Goal: Task Accomplishment & Management: Use online tool/utility

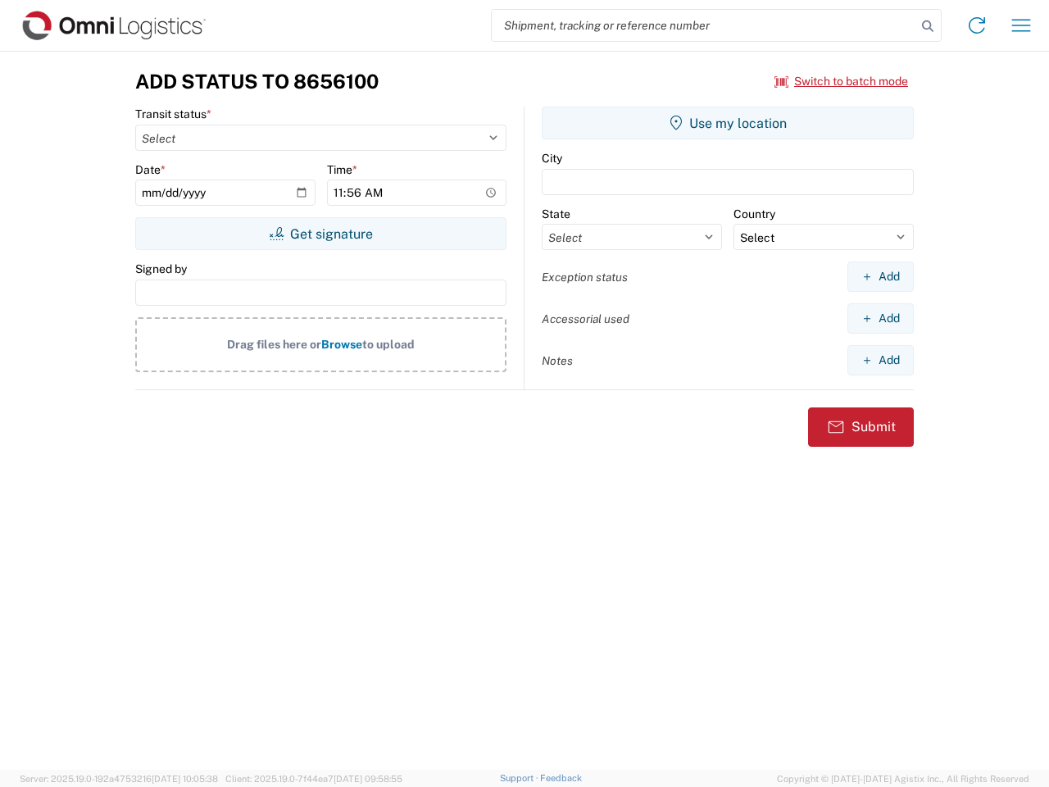
click at [704, 25] on input "search" at bounding box center [704, 25] width 425 height 31
click at [928, 26] on icon at bounding box center [927, 26] width 23 height 23
click at [977, 25] on icon at bounding box center [977, 25] width 26 height 26
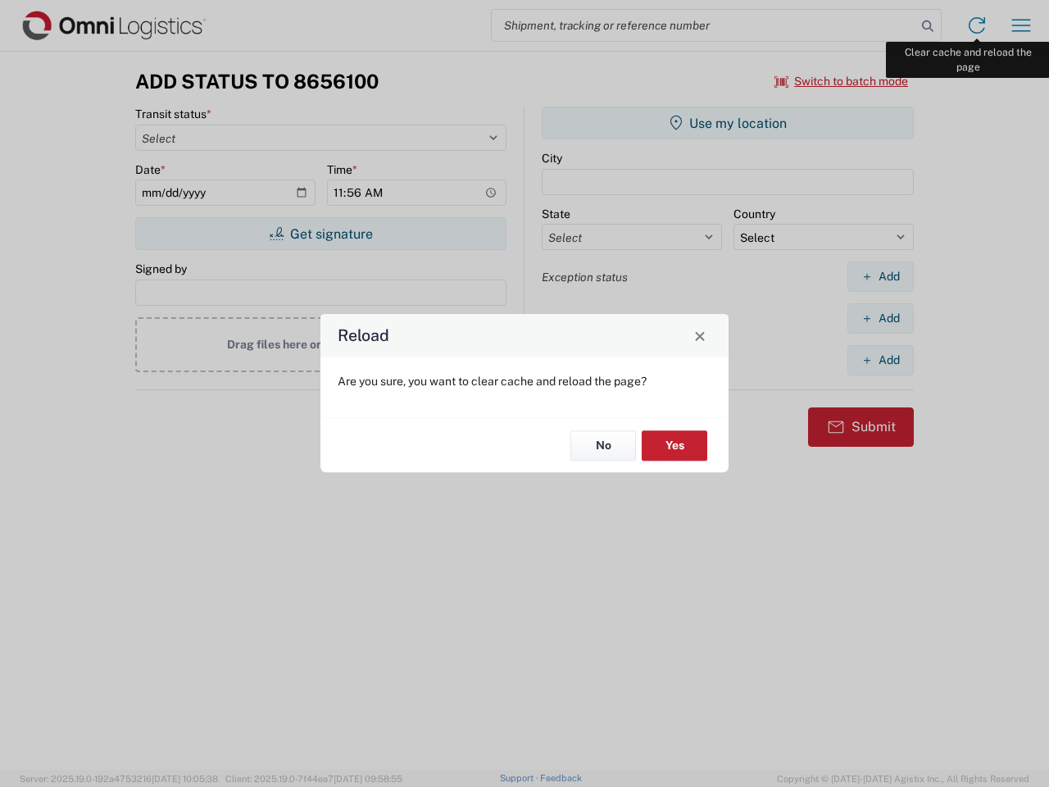
click at [1021, 25] on div "Reload Are you sure, you want to clear cache and reload the page? No Yes" at bounding box center [524, 393] width 1049 height 787
click at [842, 81] on div "Reload Are you sure, you want to clear cache and reload the page? No Yes" at bounding box center [524, 393] width 1049 height 787
click at [320, 234] on div "Reload Are you sure, you want to clear cache and reload the page? No Yes" at bounding box center [524, 393] width 1049 height 787
click at [728, 123] on div "Reload Are you sure, you want to clear cache and reload the page? No Yes" at bounding box center [524, 393] width 1049 height 787
click at [880, 276] on div "Reload Are you sure, you want to clear cache and reload the page? No Yes" at bounding box center [524, 393] width 1049 height 787
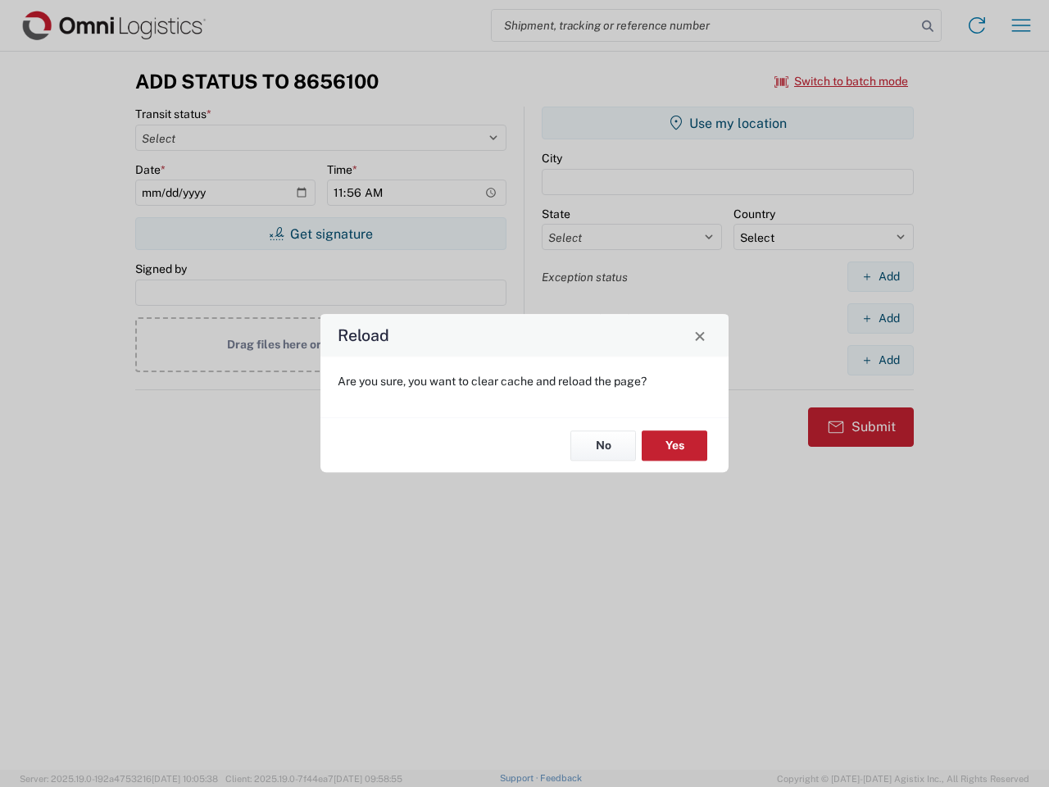
click at [880, 318] on div "Reload Are you sure, you want to clear cache and reload the page? No Yes" at bounding box center [524, 393] width 1049 height 787
click at [880, 360] on div "Reload Are you sure, you want to clear cache and reload the page? No Yes" at bounding box center [524, 393] width 1049 height 787
